Goal: Find specific page/section: Find specific page/section

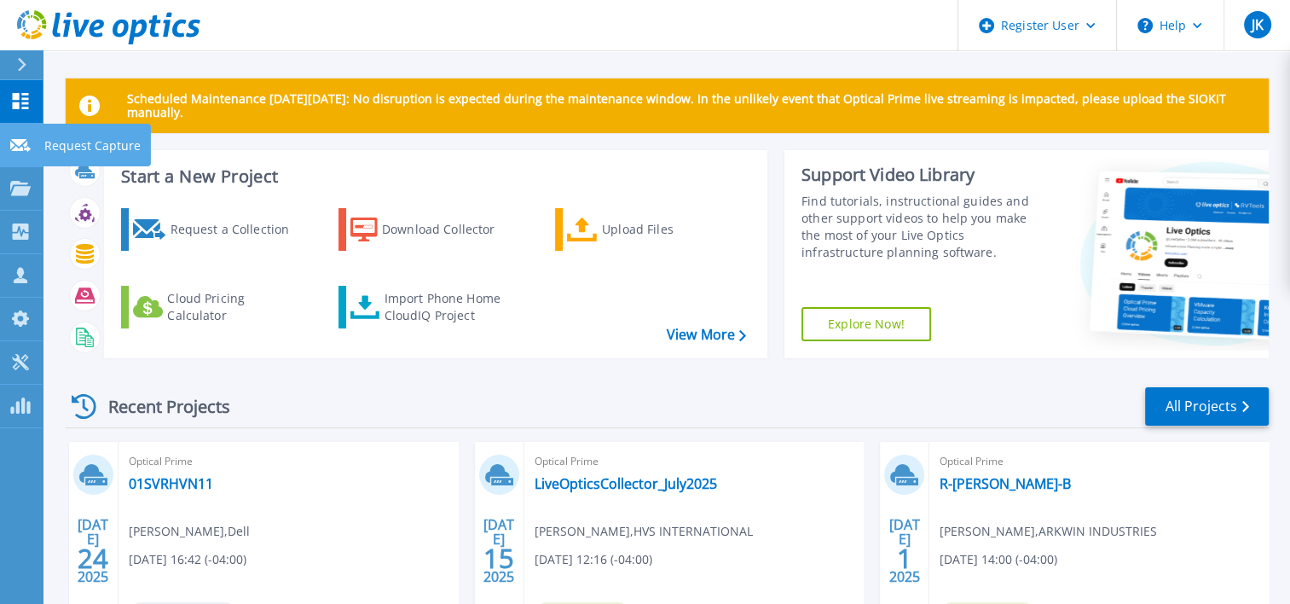
click at [14, 164] on link "Request Capture Request Capture" at bounding box center [21, 145] width 43 height 43
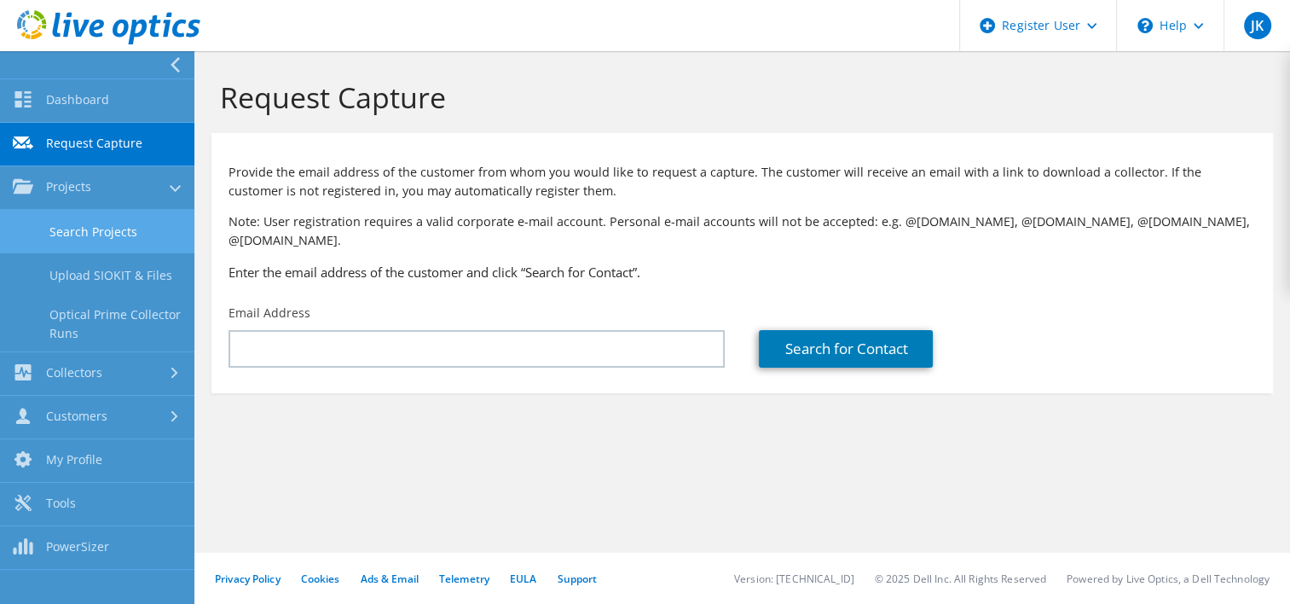
click at [54, 229] on link "Search Projects" at bounding box center [97, 231] width 194 height 43
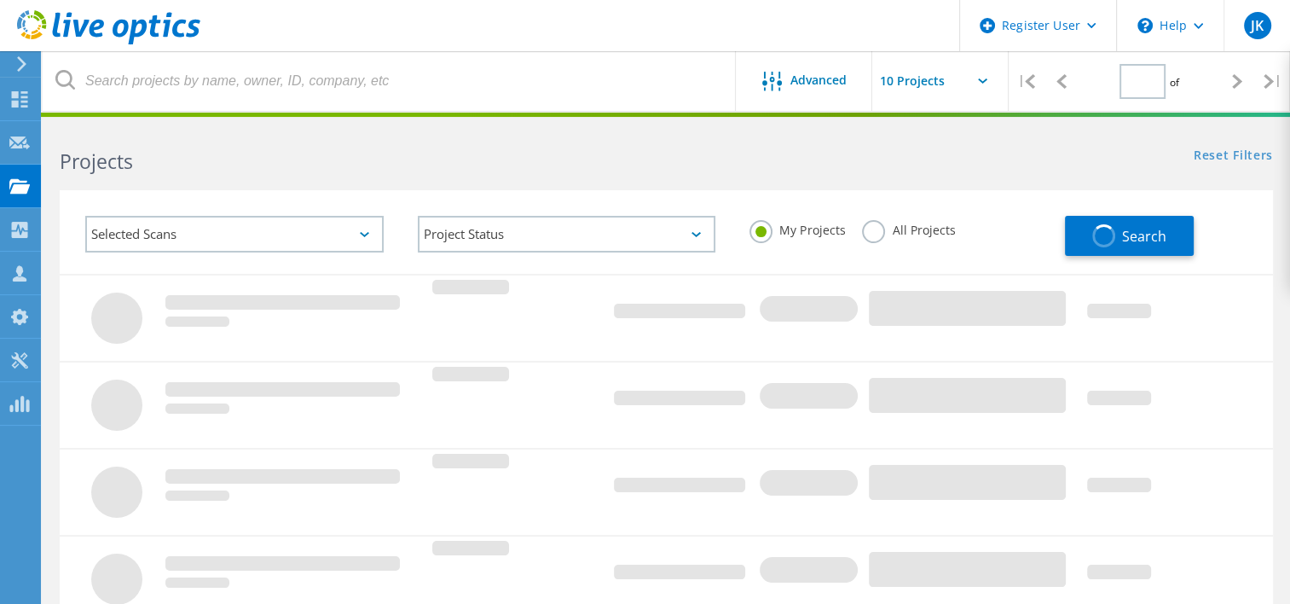
type input "1"
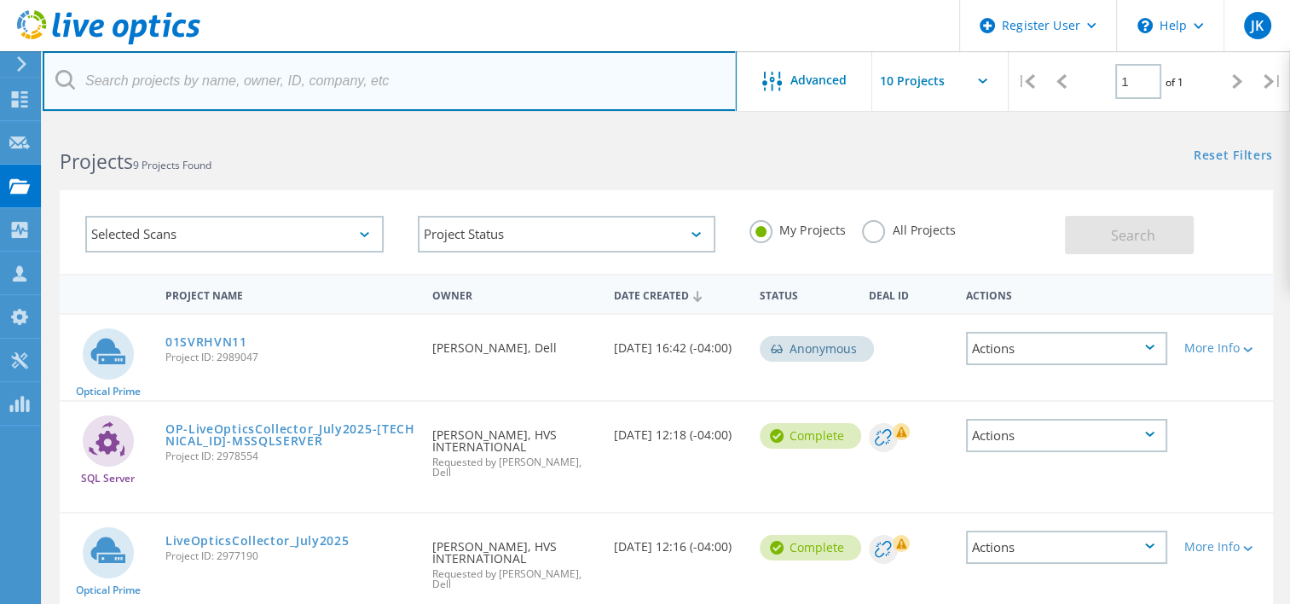
click at [296, 96] on input "text" at bounding box center [390, 81] width 694 height 60
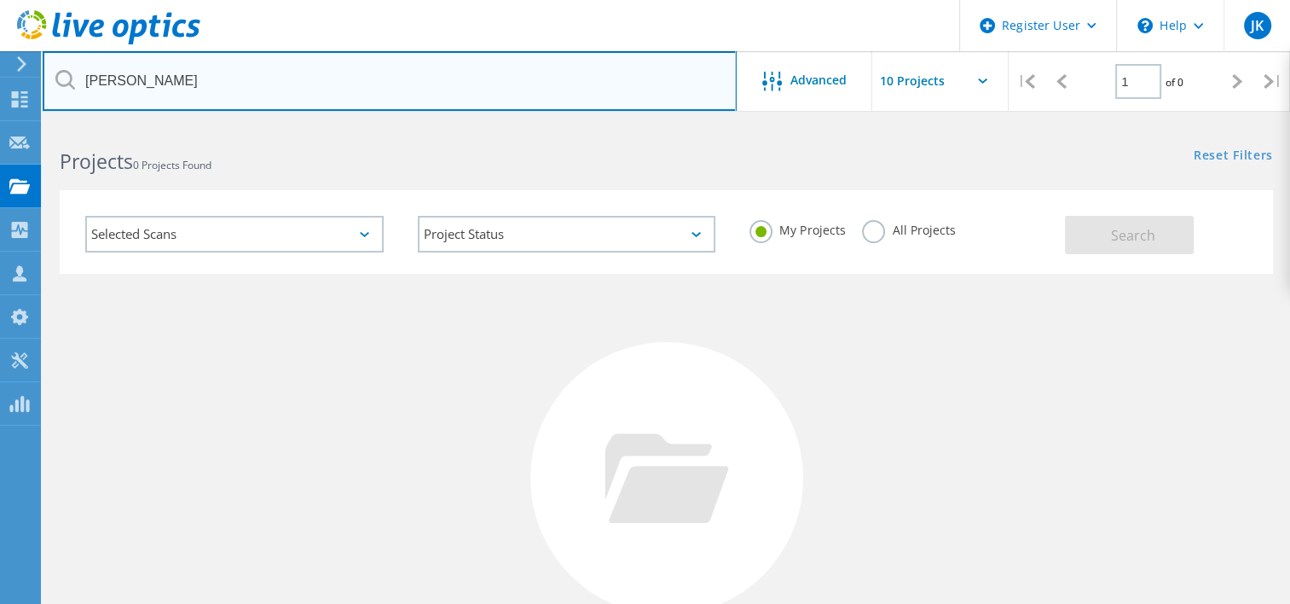
drag, startPoint x: 193, startPoint y: 88, endPoint x: 95, endPoint y: 82, distance: 98.2
click at [95, 82] on input "michael geiger" at bounding box center [390, 81] width 694 height 60
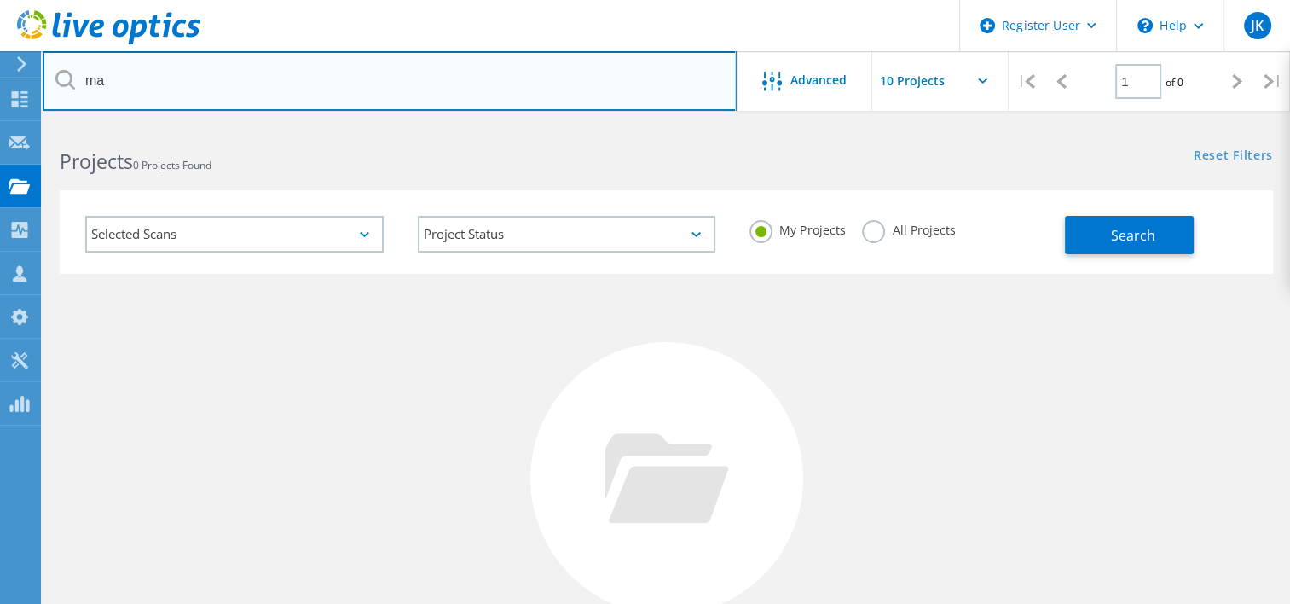
type input "m"
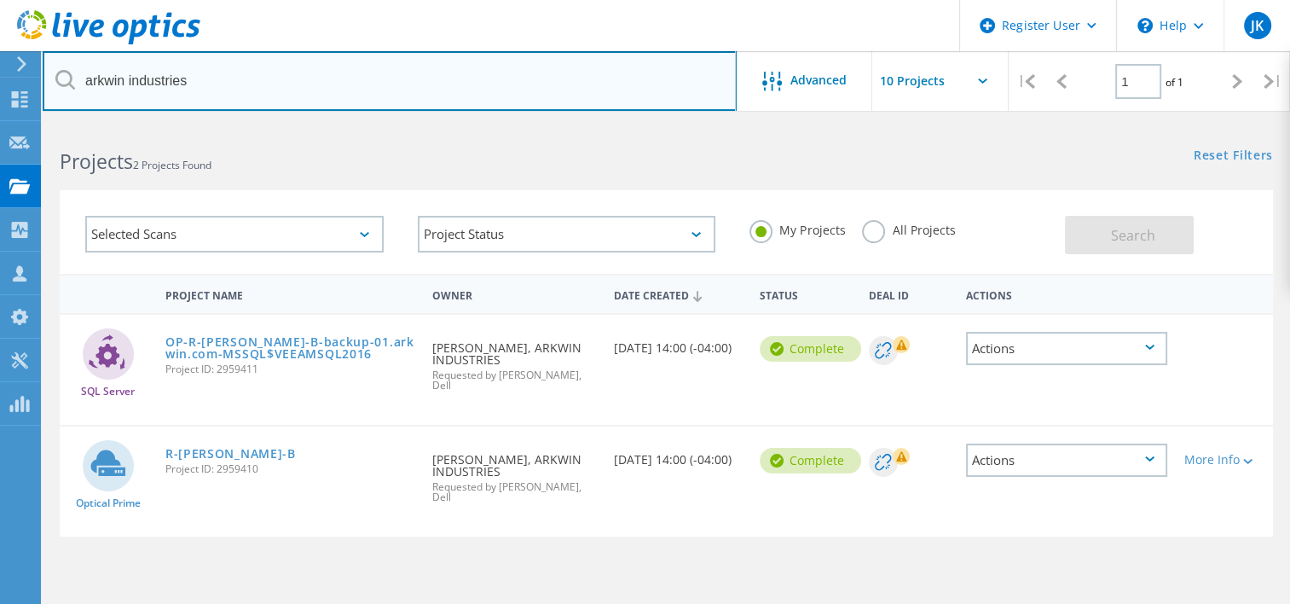
drag, startPoint x: 327, startPoint y: 82, endPoint x: 0, endPoint y: 72, distance: 327.5
click at [0, 72] on html "Register User \n Help Explore Helpful Articles Contact Support JK Dell User Jul…" at bounding box center [645, 392] width 1290 height 785
paste input "[EMAIL_ADDRESS][DOMAIN_NAME]"
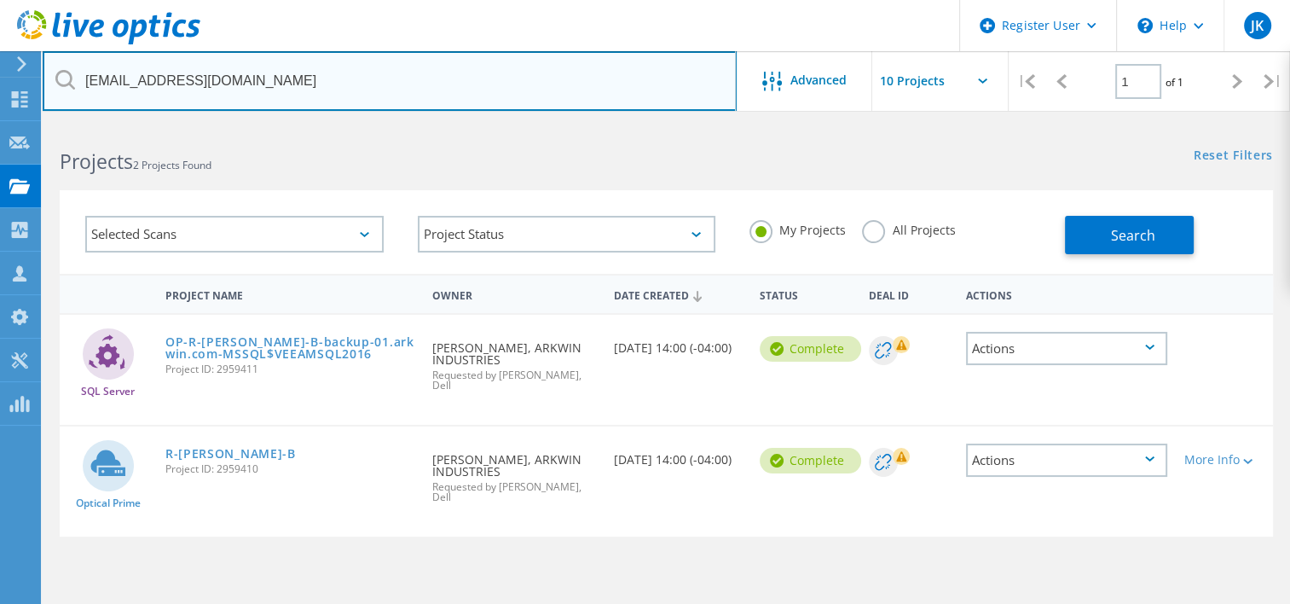
type input "[EMAIL_ADDRESS][DOMAIN_NAME]"
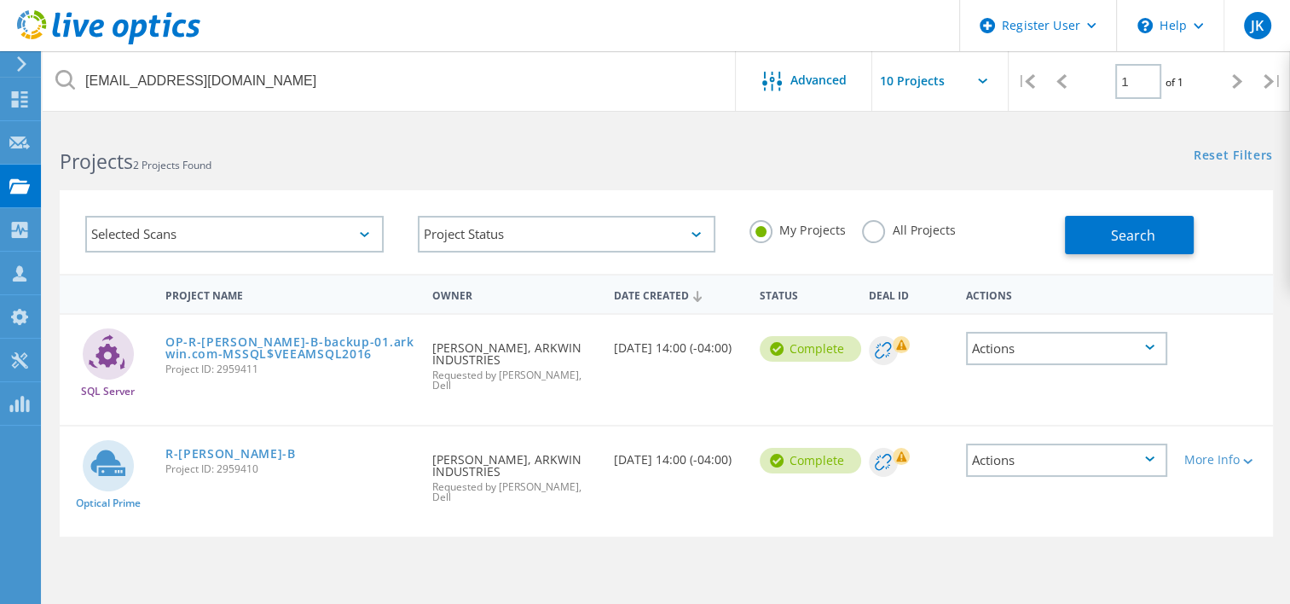
click at [886, 231] on label "All Projects" at bounding box center [908, 228] width 93 height 16
click at [0, 0] on input "All Projects" at bounding box center [0, 0] width 0 height 0
click at [1125, 257] on div "Selected Scans Project Status In Progress Complete Published Anonymous Archived…" at bounding box center [666, 232] width 1213 height 84
click at [1111, 229] on span "Search" at bounding box center [1133, 235] width 44 height 19
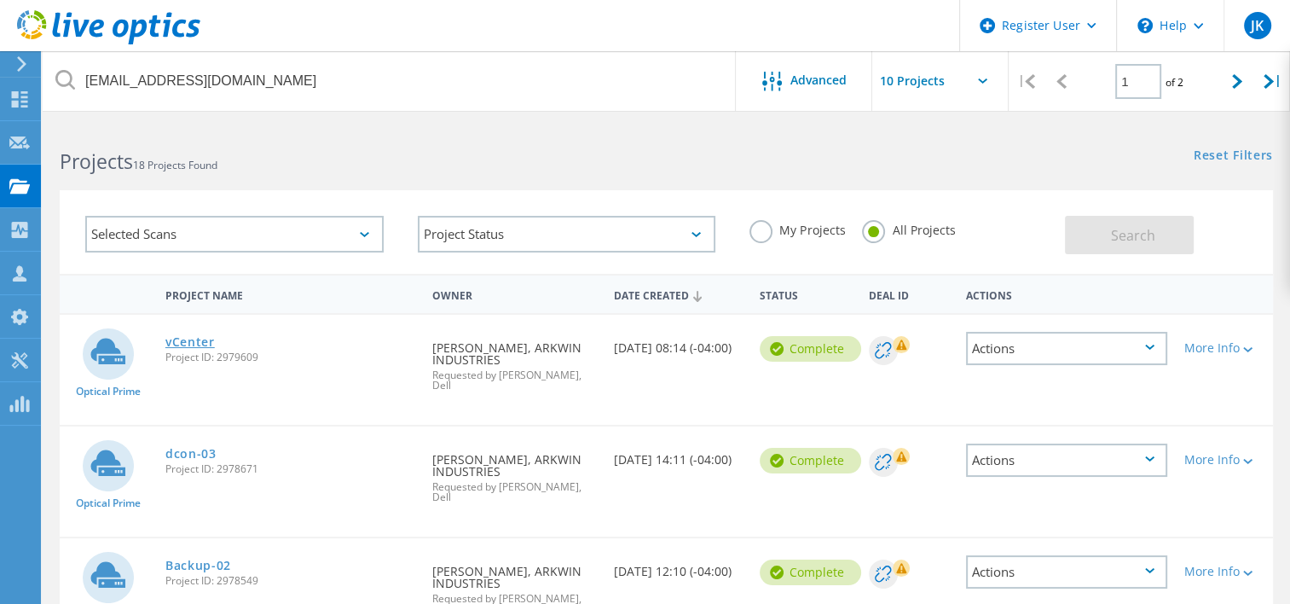
click at [191, 344] on link "vCenter" at bounding box center [189, 342] width 49 height 12
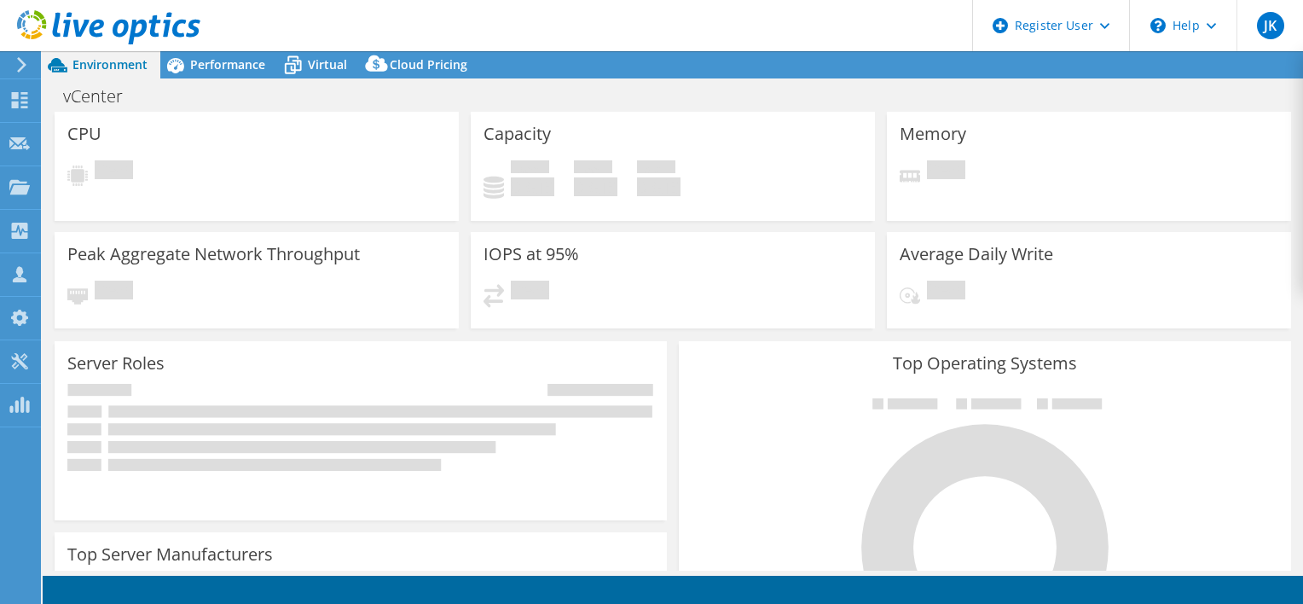
select select "USD"
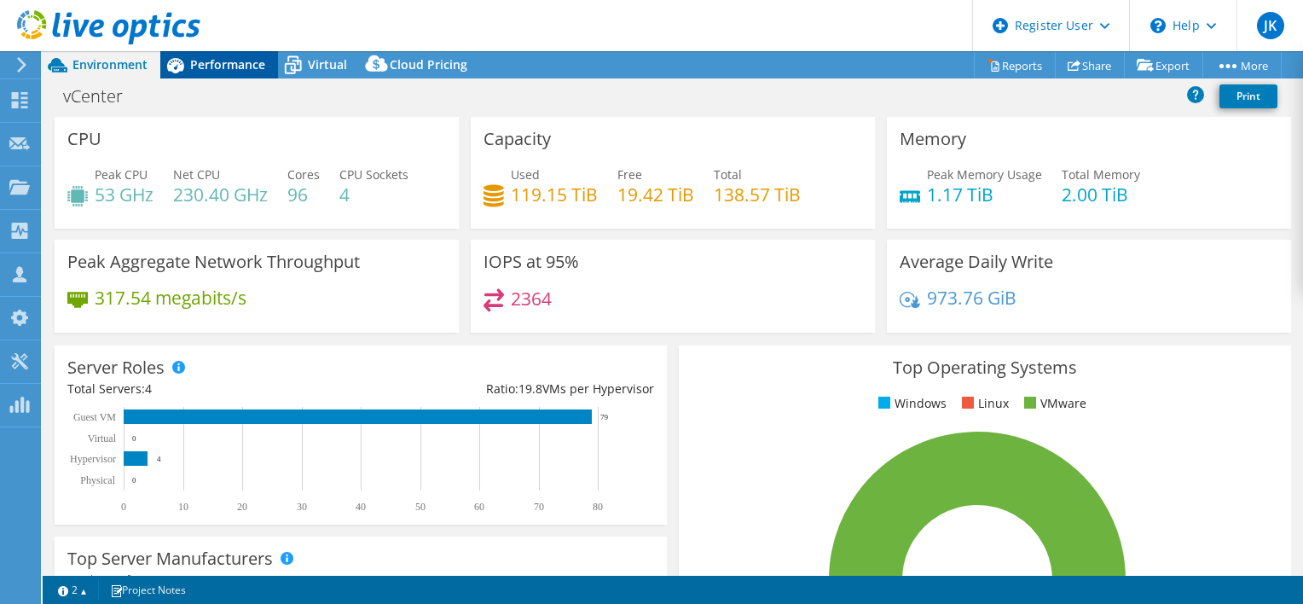
click at [244, 61] on span "Performance" at bounding box center [227, 64] width 75 height 16
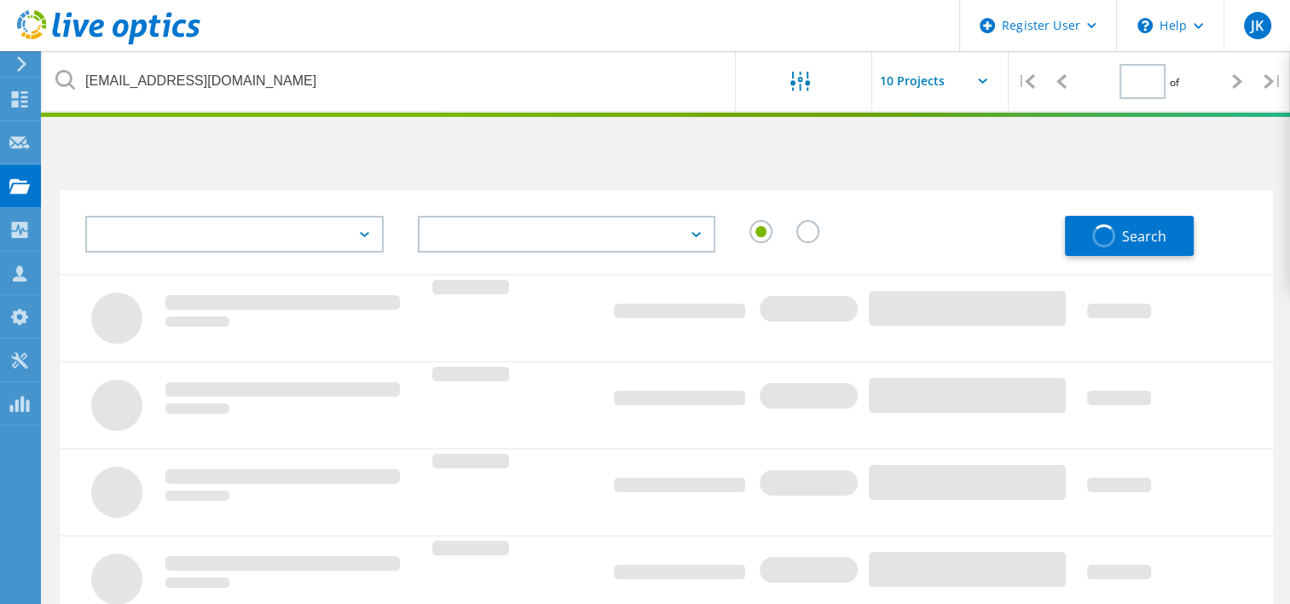
type input "1"
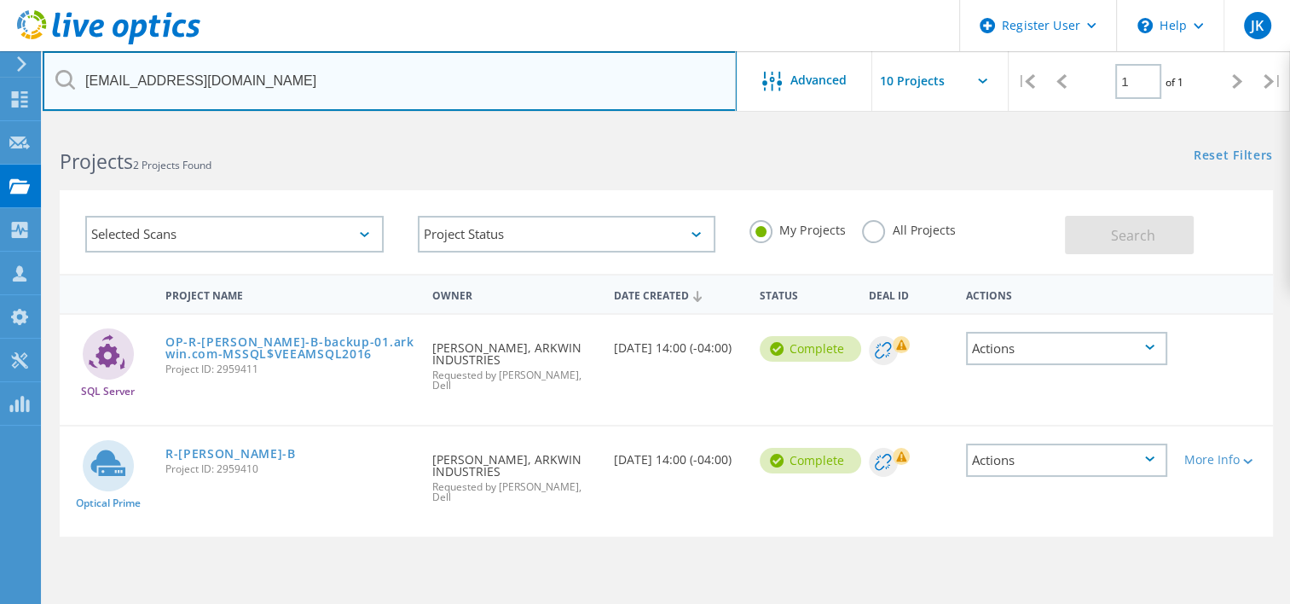
click at [269, 97] on input "[EMAIL_ADDRESS][DOMAIN_NAME]" at bounding box center [390, 81] width 694 height 60
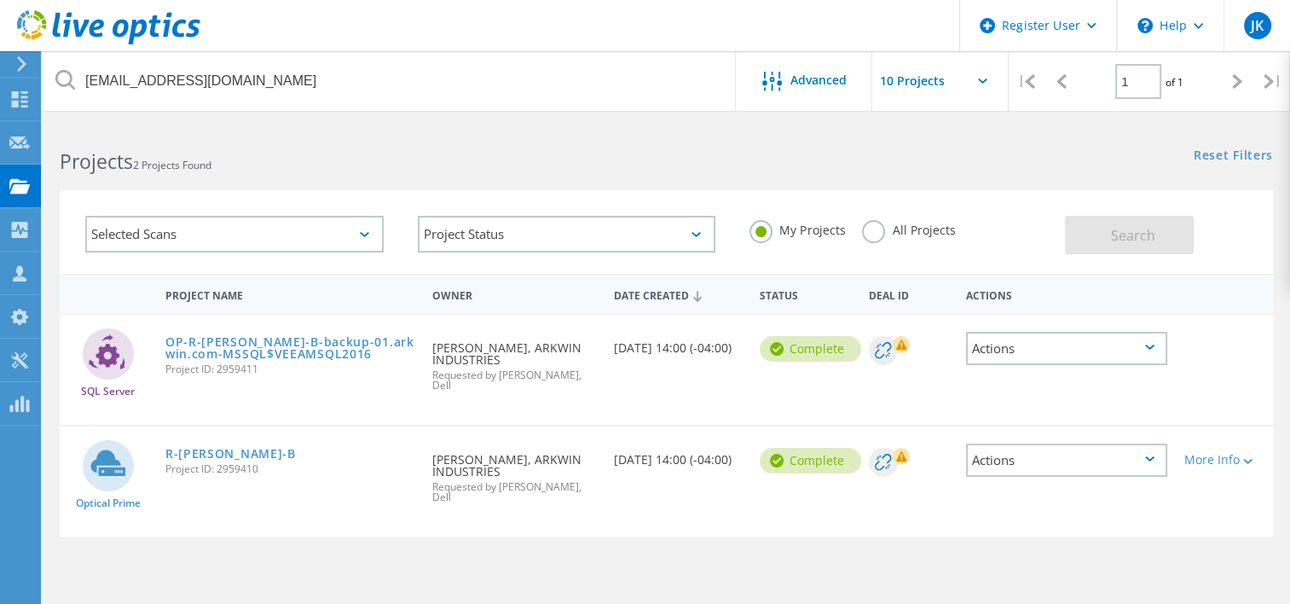
click at [879, 234] on label "All Projects" at bounding box center [908, 228] width 93 height 16
click at [0, 0] on input "All Projects" at bounding box center [0, 0] width 0 height 0
click at [1071, 257] on div "Selected Scans Project Status In Progress Complete Published Anonymous Archived…" at bounding box center [666, 232] width 1213 height 84
click at [1095, 236] on button "Search" at bounding box center [1129, 235] width 129 height 38
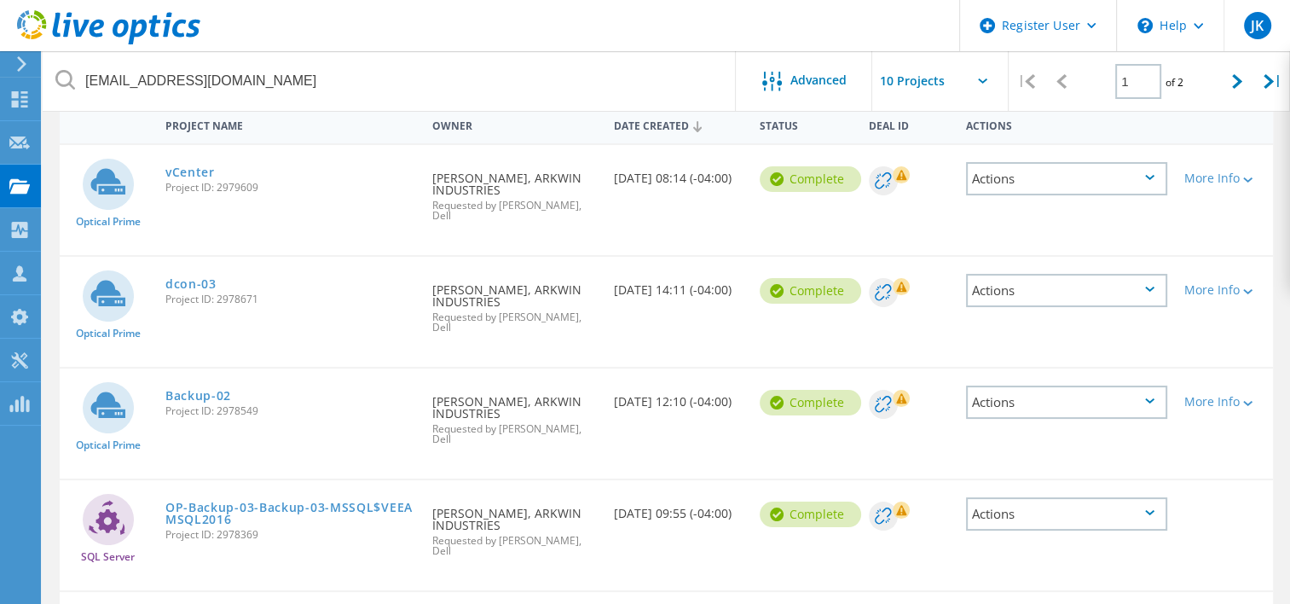
scroll to position [171, 0]
click at [201, 174] on link "vCenter" at bounding box center [189, 171] width 49 height 12
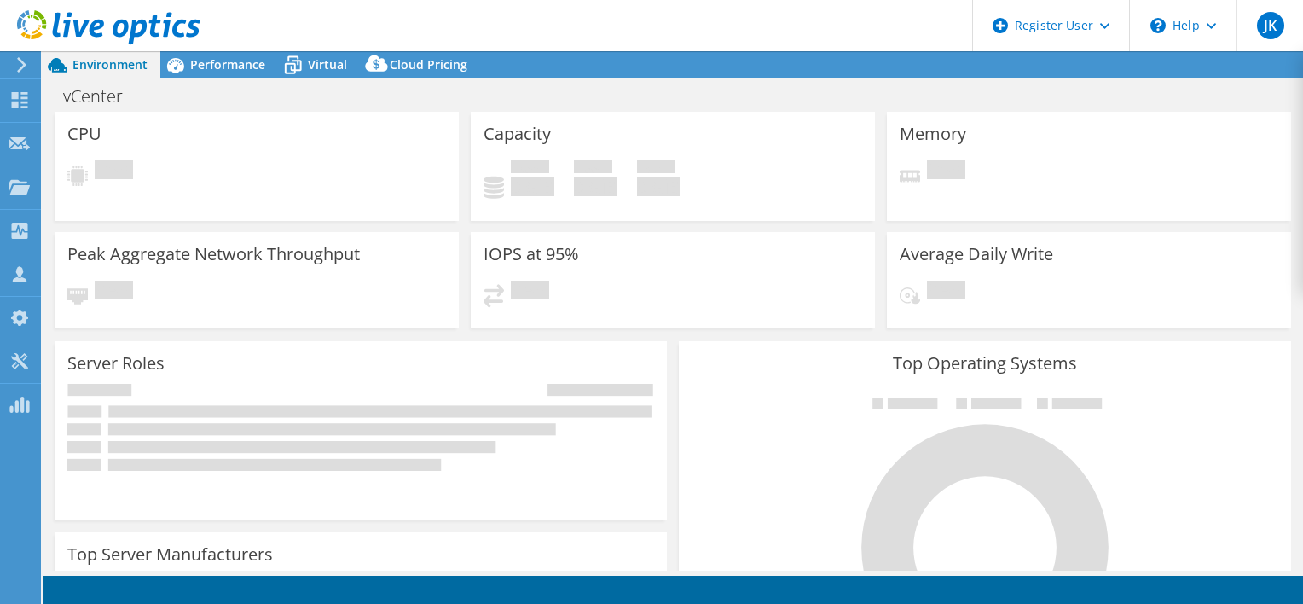
select select "USD"
